Goal: Task Accomplishment & Management: Use online tool/utility

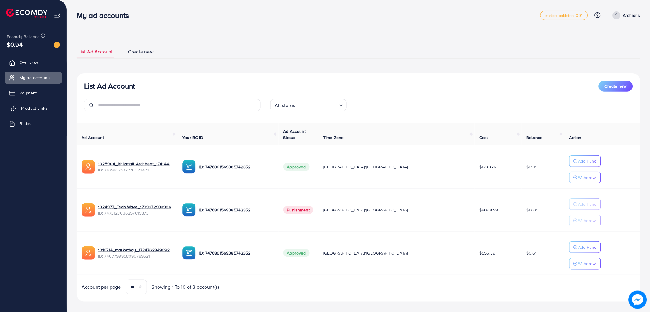
click at [19, 109] on link "Product Links" at bounding box center [33, 108] width 57 height 12
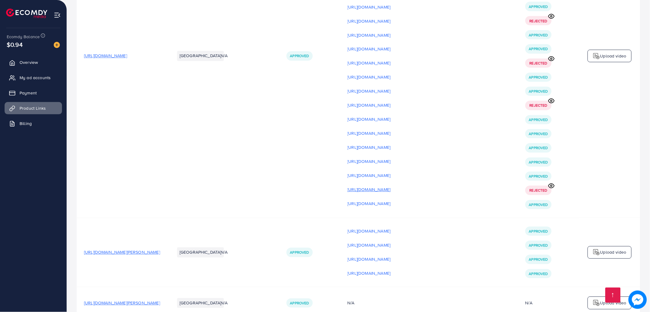
scroll to position [1834, 0]
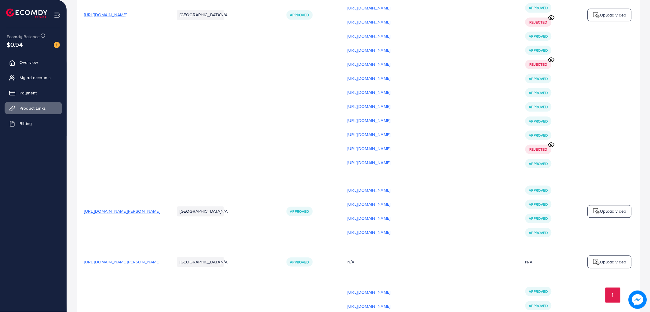
click at [612, 19] on p "Upload video" at bounding box center [613, 14] width 26 height 7
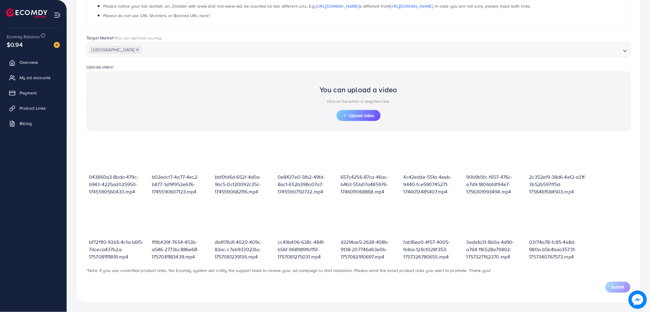
scroll to position [74, 0]
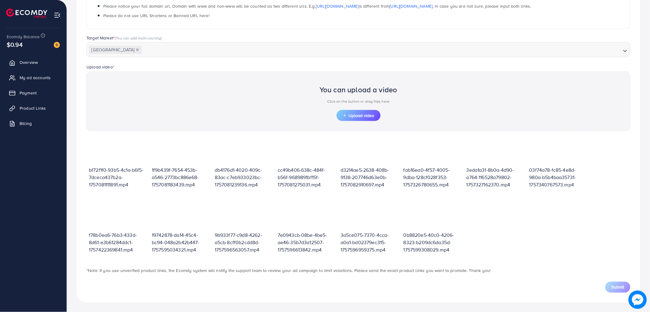
click at [356, 123] on div "You can upload a video Click on the button or drag files here Upload video" at bounding box center [358, 102] width 544 height 60
click at [355, 111] on button "Upload video" at bounding box center [359, 115] width 44 height 11
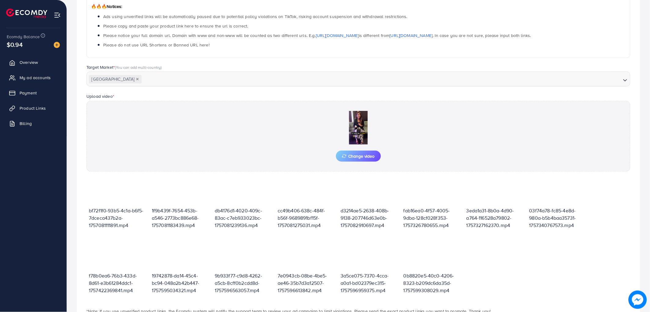
scroll to position [134, 0]
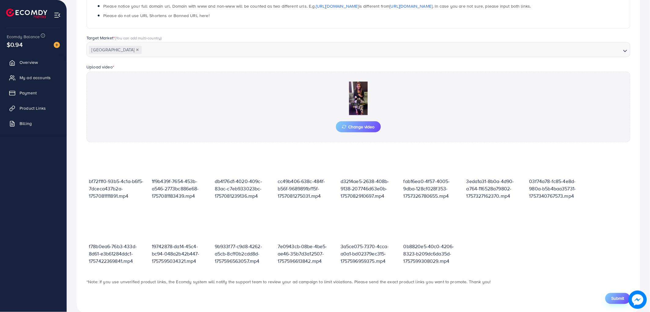
click at [615, 298] on span "Submit" at bounding box center [618, 299] width 13 height 6
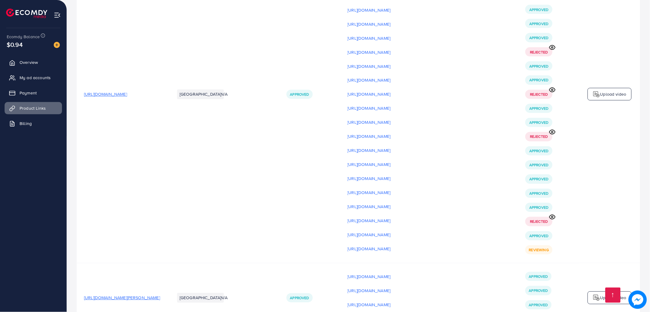
scroll to position [1745, 0]
